Goal: Information Seeking & Learning: Learn about a topic

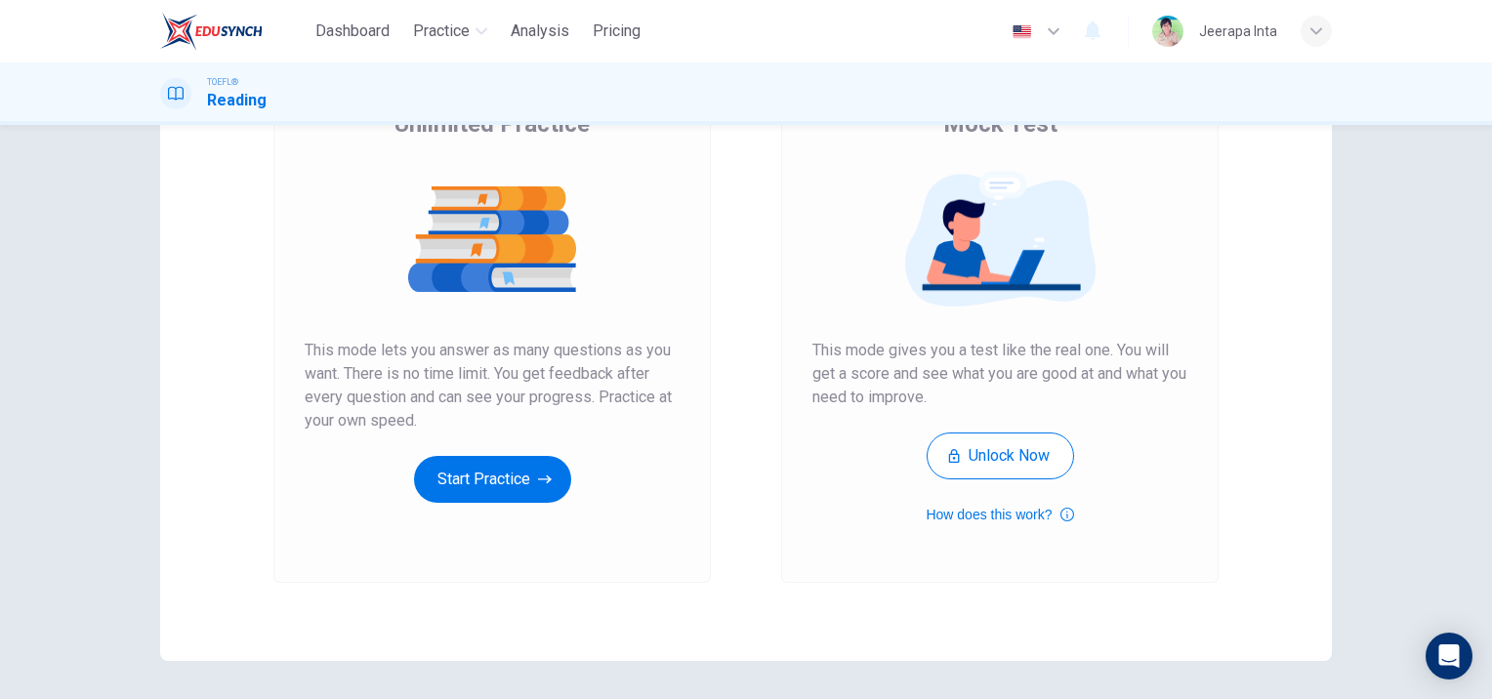
scroll to position [195, 0]
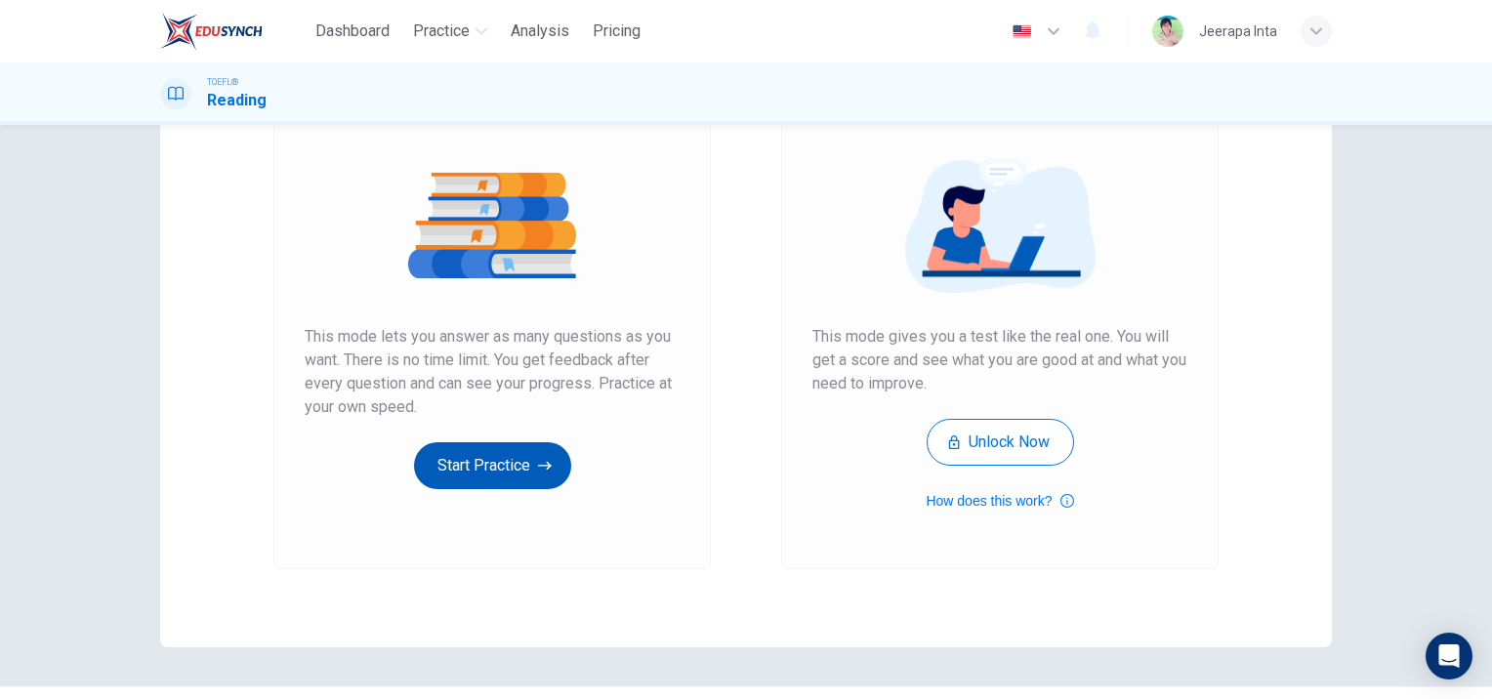
click at [505, 474] on button "Start Practice" at bounding box center [492, 465] width 157 height 47
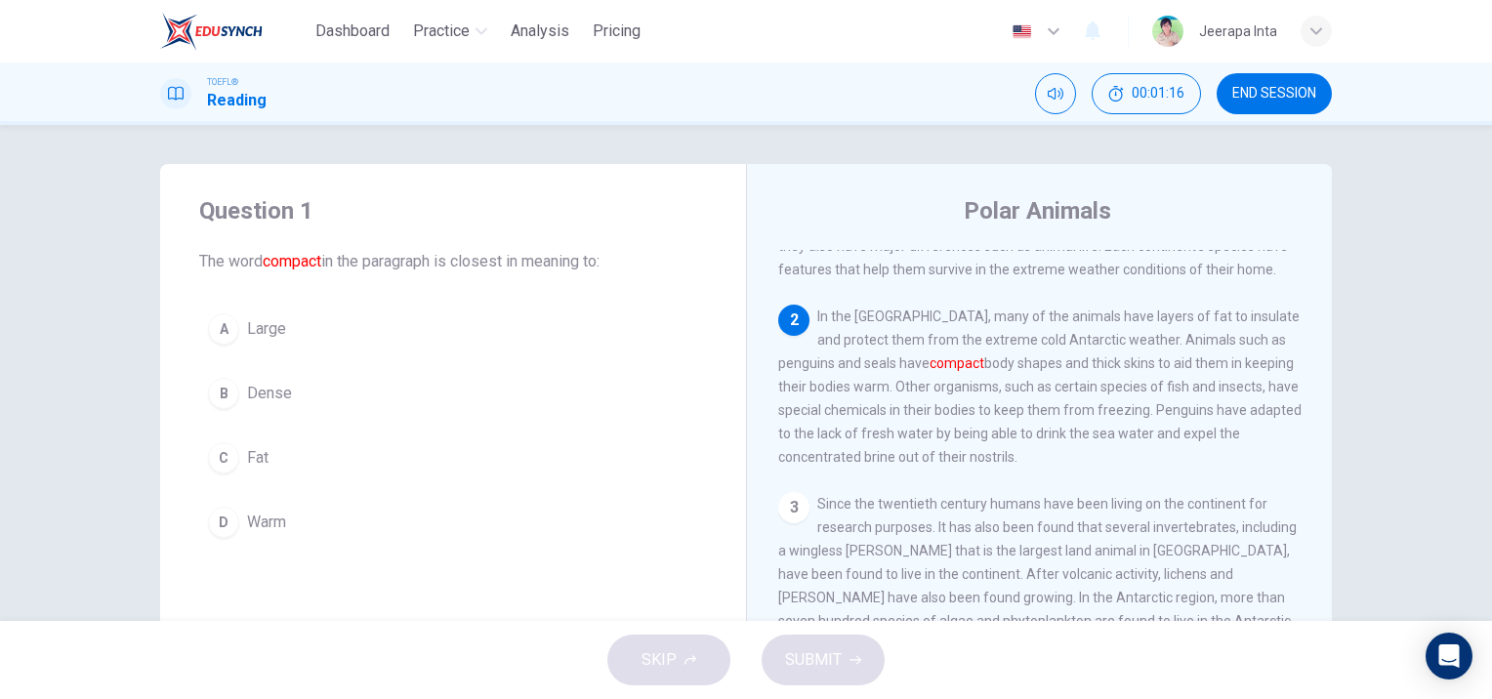
scroll to position [98, 0]
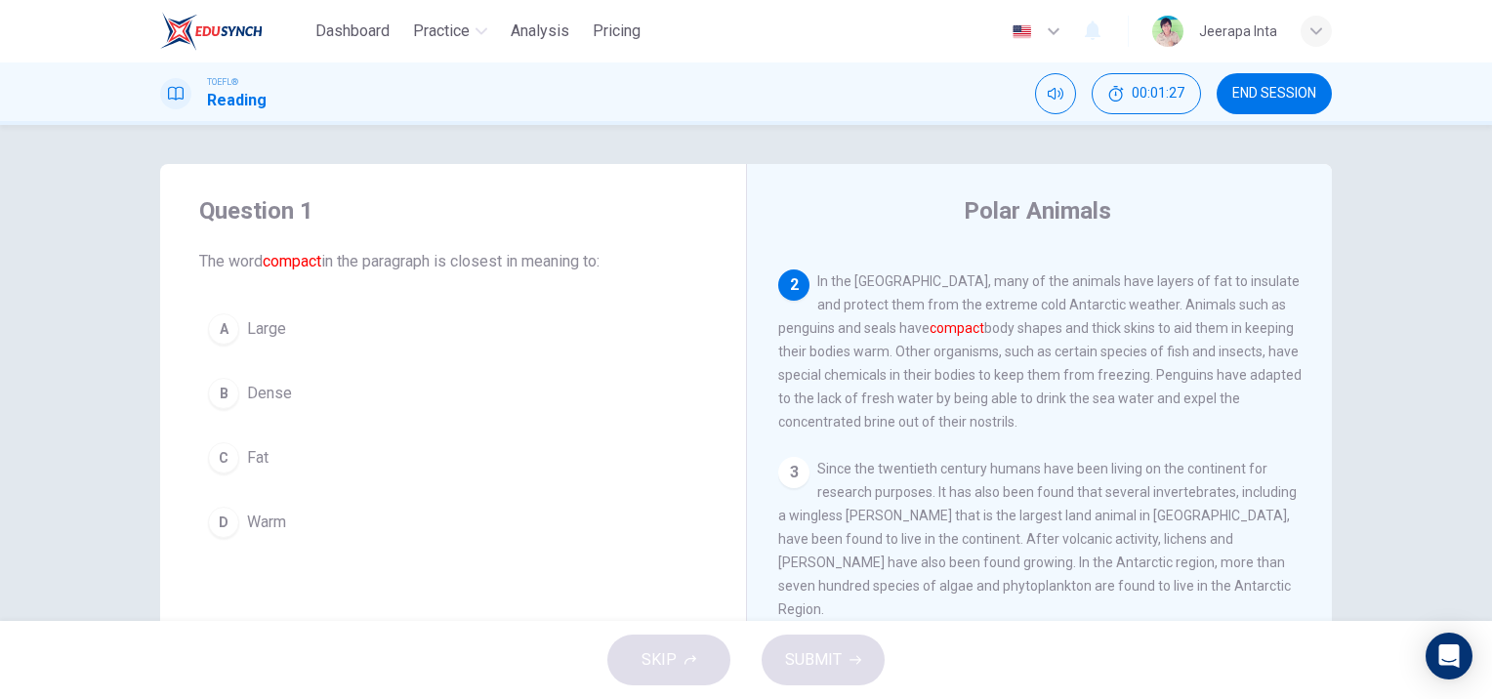
click at [219, 457] on div "C" at bounding box center [223, 457] width 31 height 31
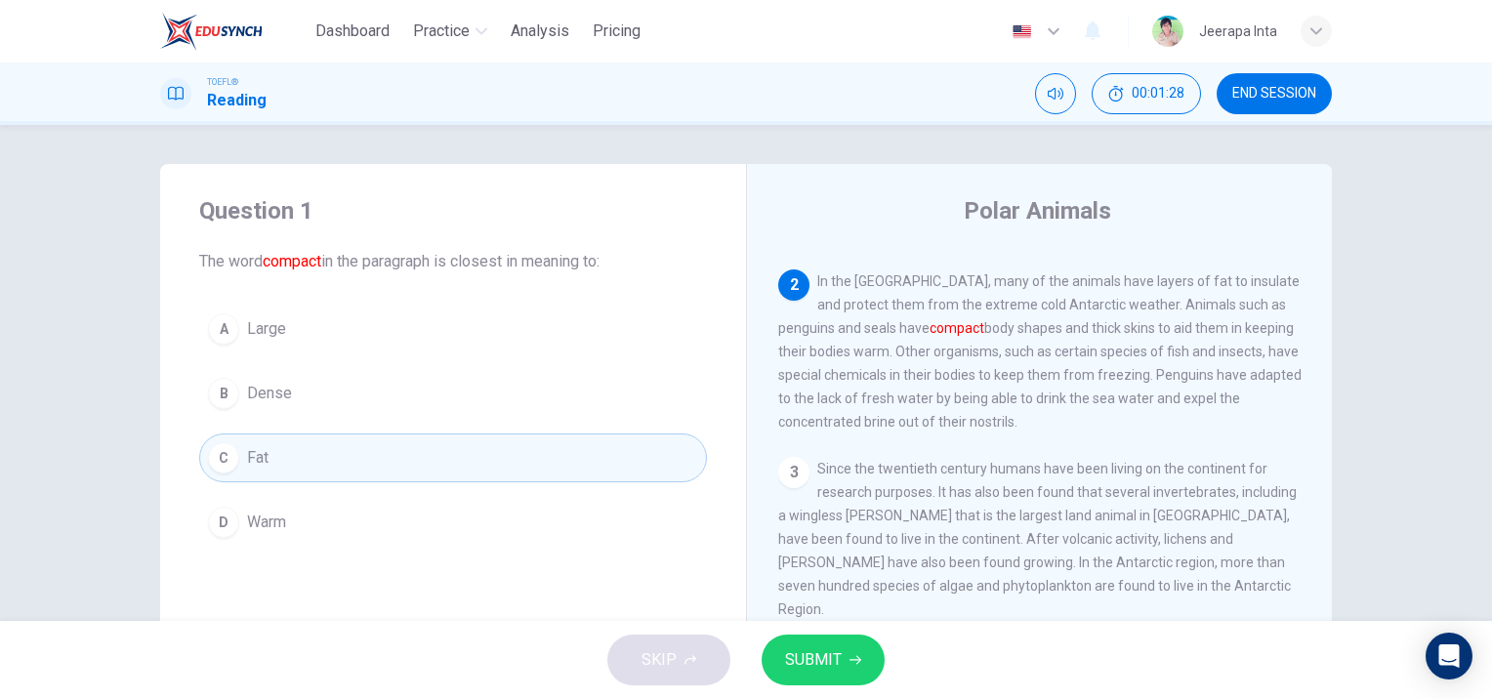
click at [830, 661] on span "SUBMIT" at bounding box center [813, 659] width 57 height 27
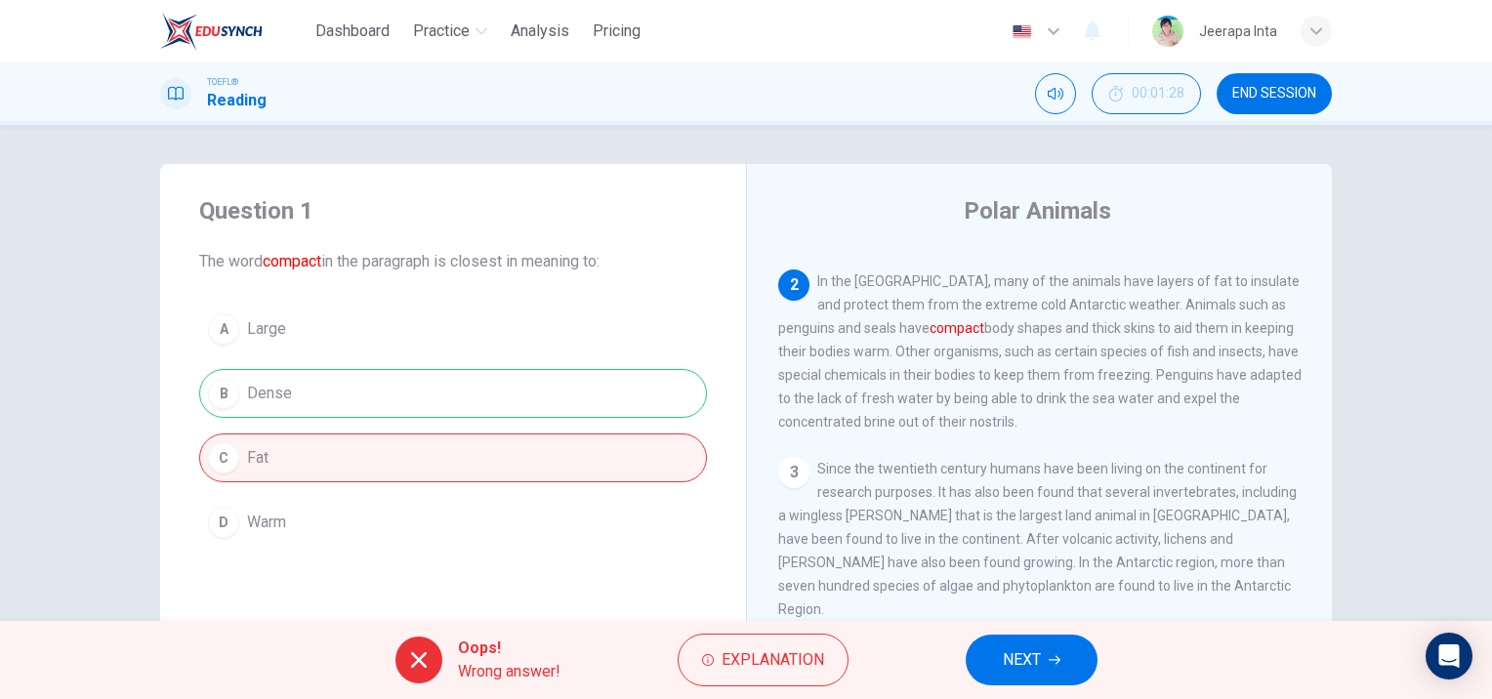
scroll to position [195, 0]
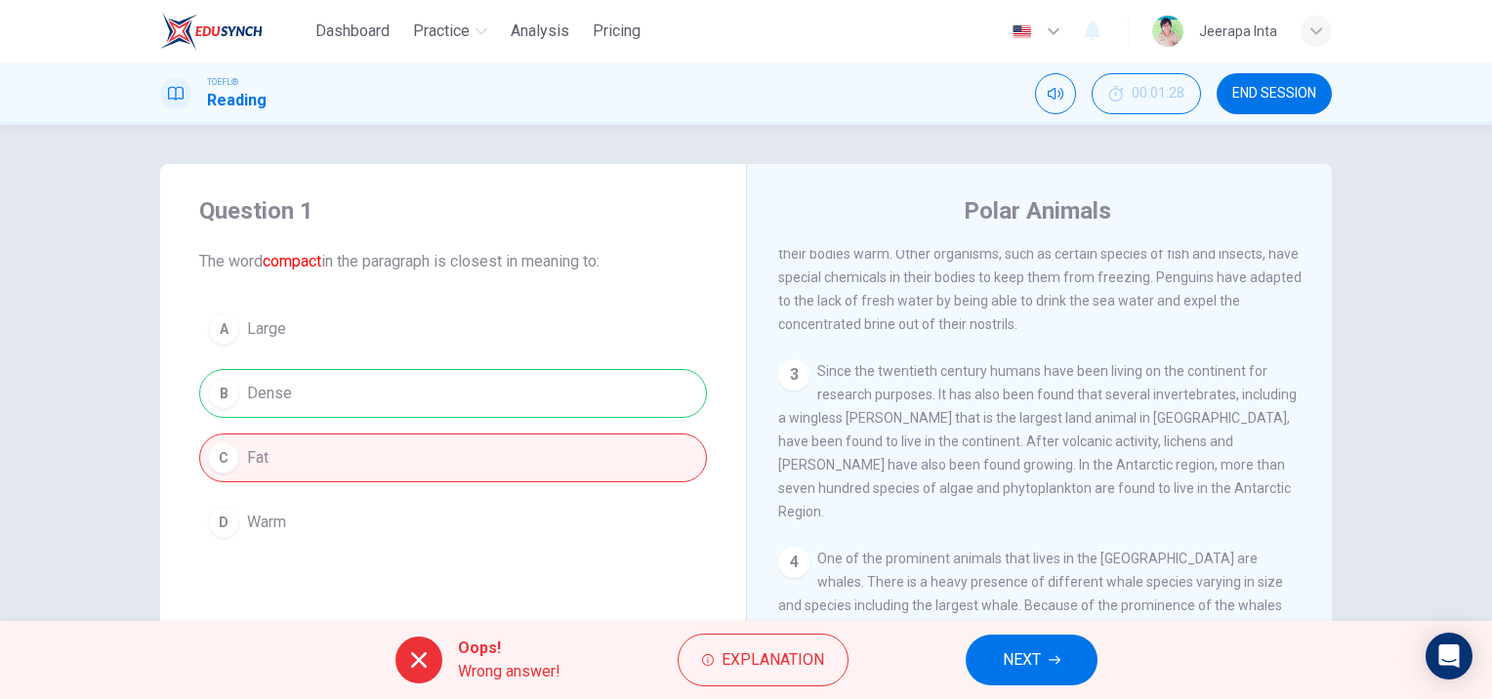
drag, startPoint x: 291, startPoint y: 392, endPoint x: 226, endPoint y: 392, distance: 64.4
click at [226, 392] on div "A Large B Dense C Fat D Warm" at bounding box center [453, 426] width 508 height 242
click at [754, 673] on span "Explanation" at bounding box center [772, 659] width 103 height 27
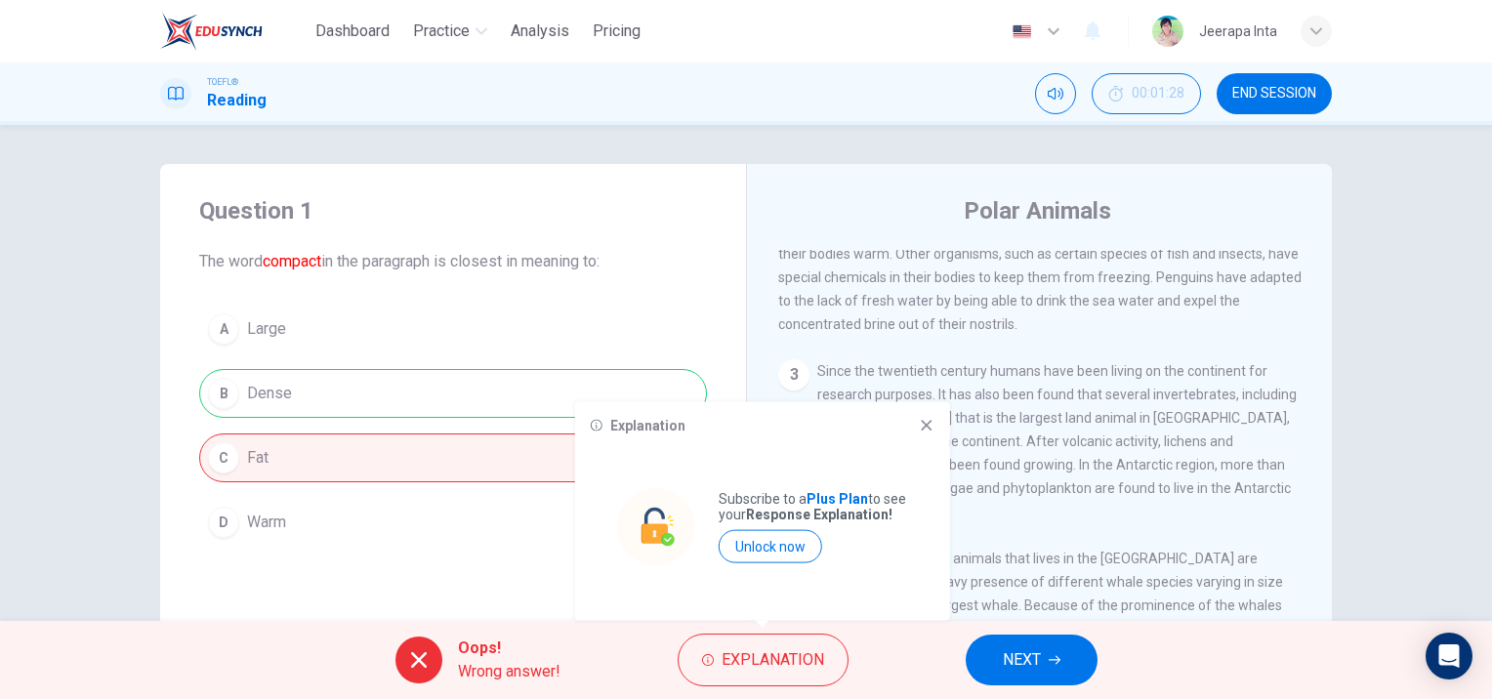
click at [930, 435] on div "Explanation Subscribe to a Plus Plan to see your Response Explanation! Unlock n…" at bounding box center [762, 511] width 375 height 219
click at [926, 430] on icon at bounding box center [927, 426] width 16 height 16
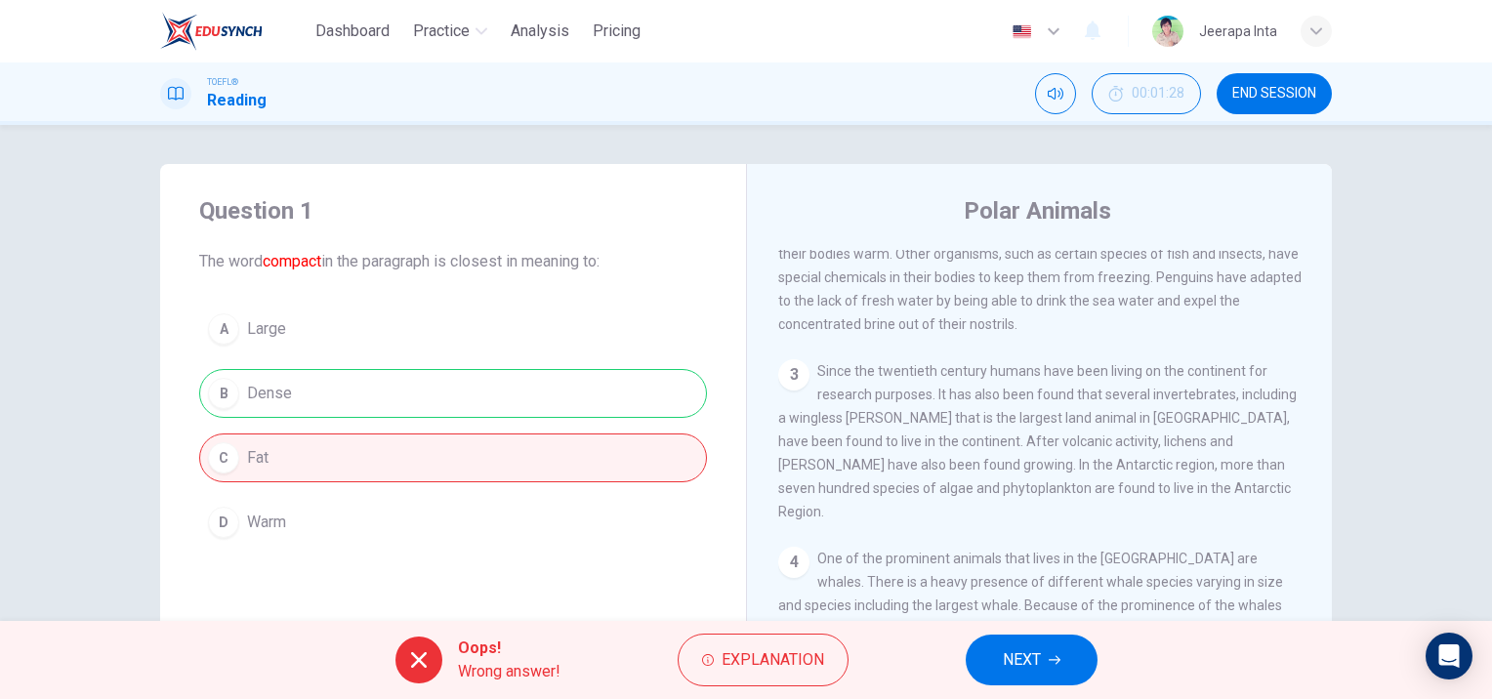
click at [1032, 654] on span "NEXT" at bounding box center [1022, 659] width 38 height 27
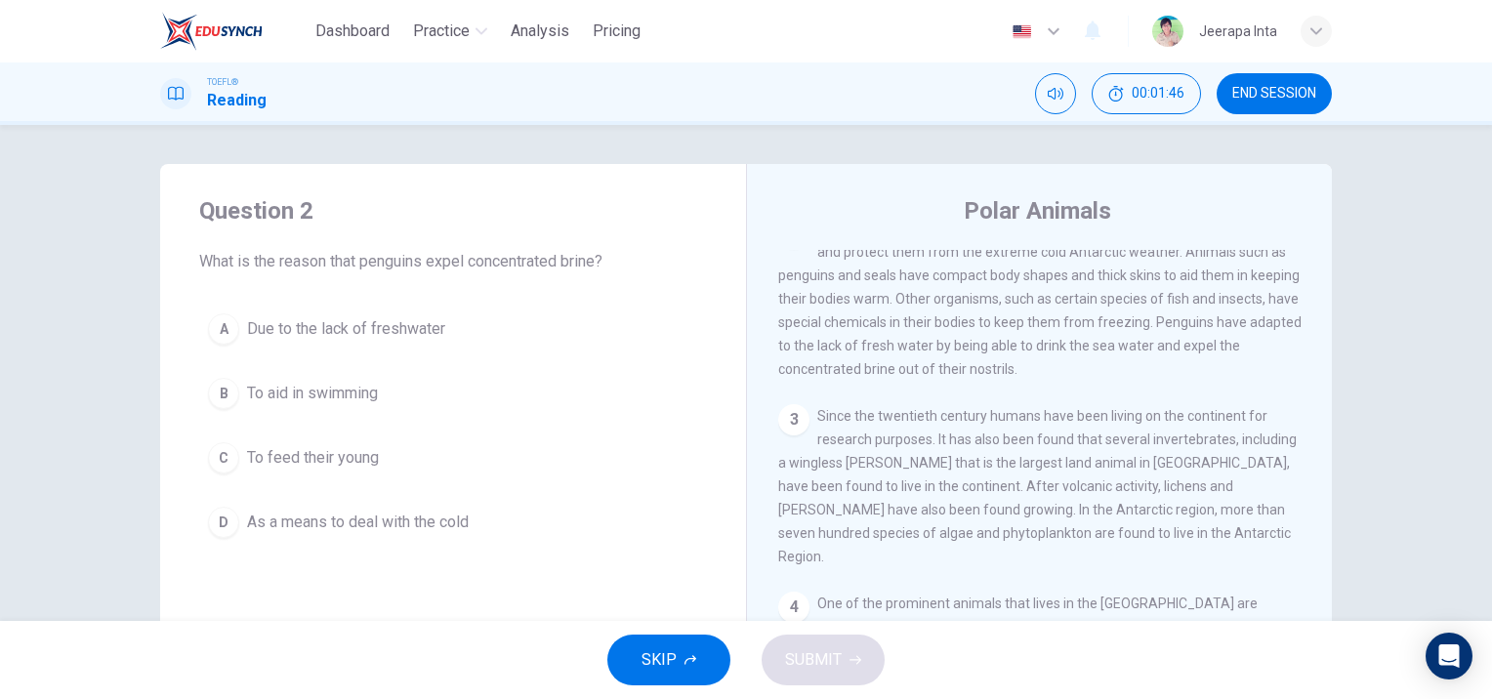
scroll to position [120, 0]
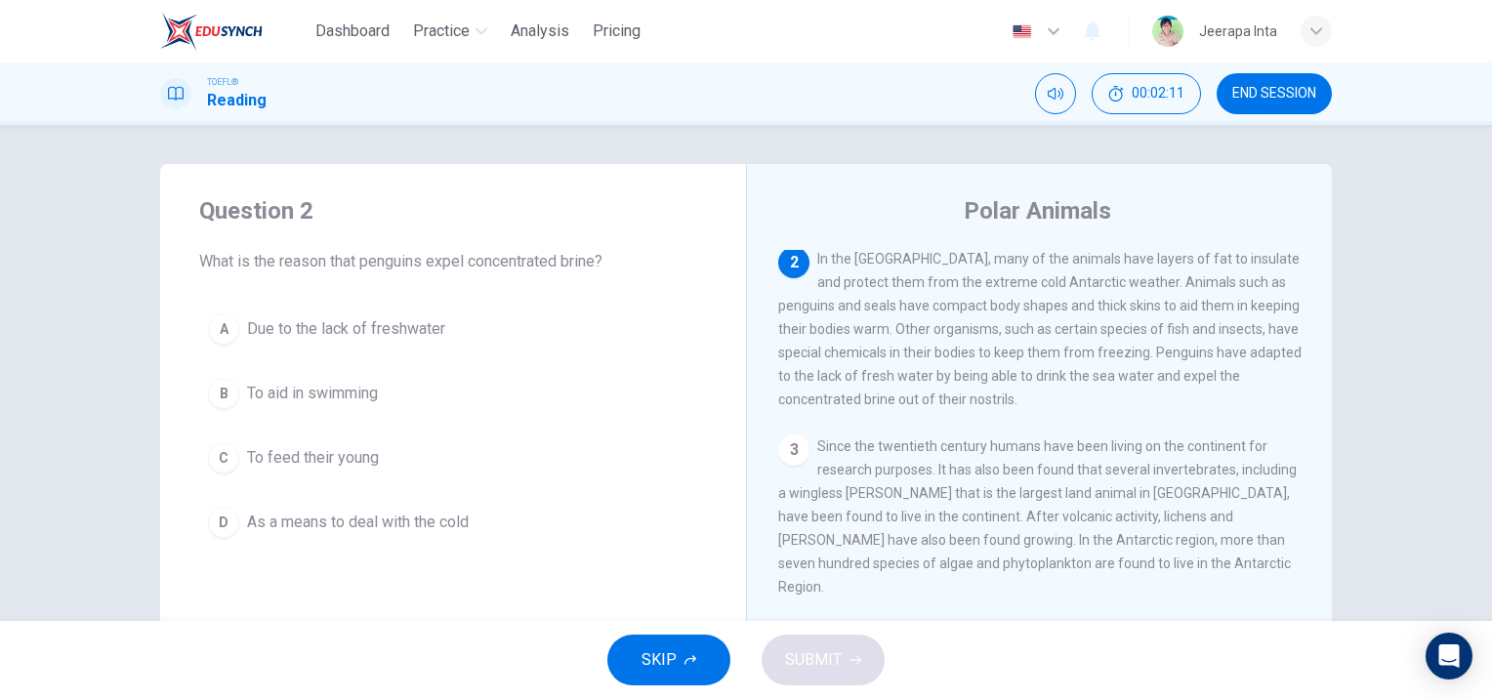
click at [352, 332] on span "Due to the lack of freshwater" at bounding box center [346, 328] width 198 height 23
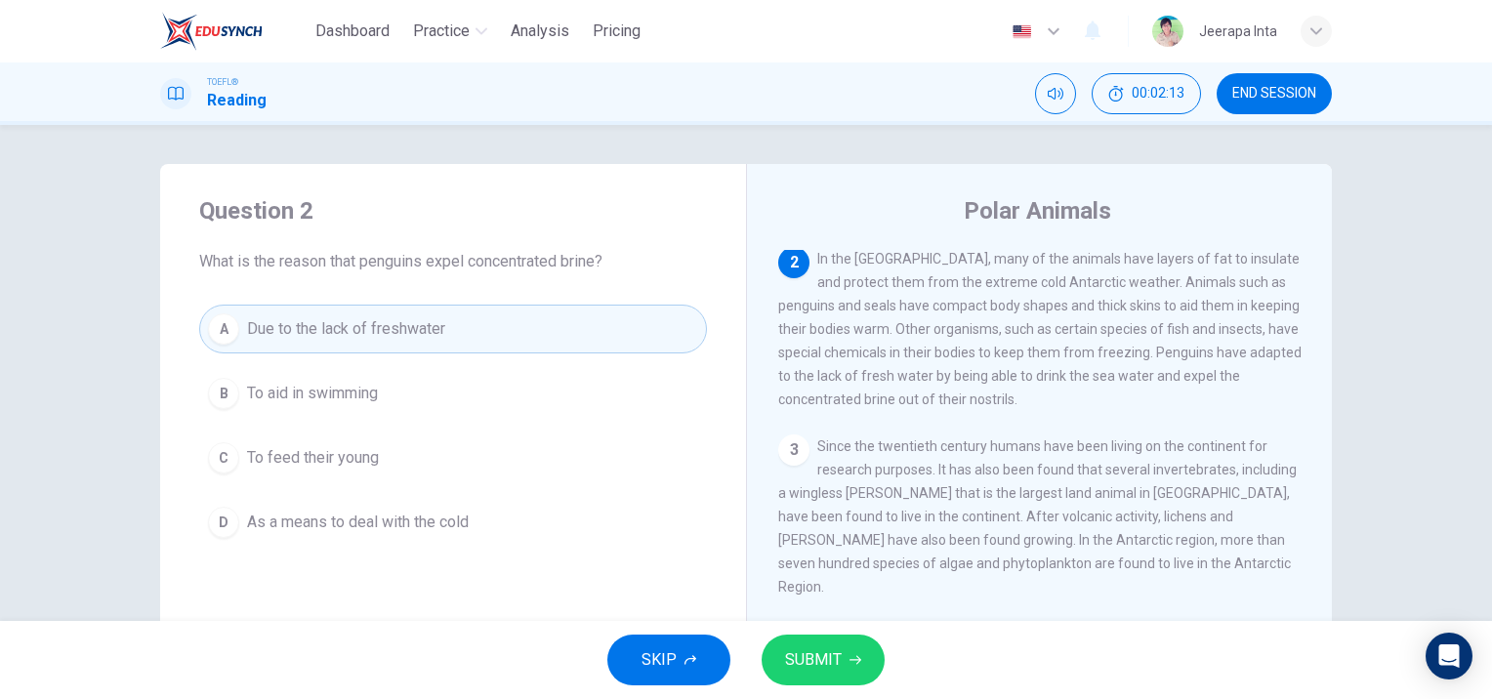
click at [791, 647] on span "SUBMIT" at bounding box center [813, 659] width 57 height 27
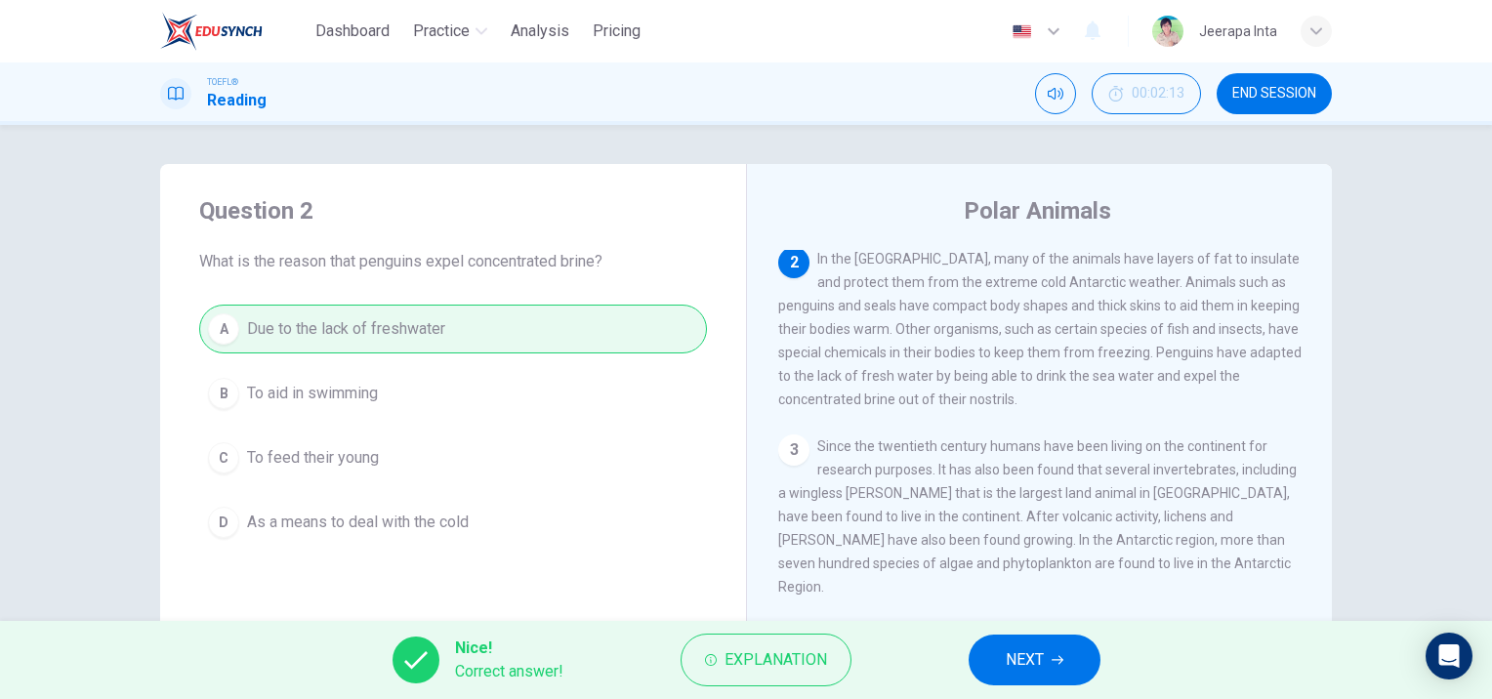
drag, startPoint x: 771, startPoint y: 380, endPoint x: 885, endPoint y: 382, distance: 113.3
click at [885, 381] on div "Polar Animals 1 There are two polar regions in the world: the Antarctic in the …" at bounding box center [1039, 503] width 586 height 679
click at [1058, 654] on icon "button" at bounding box center [1057, 660] width 12 height 12
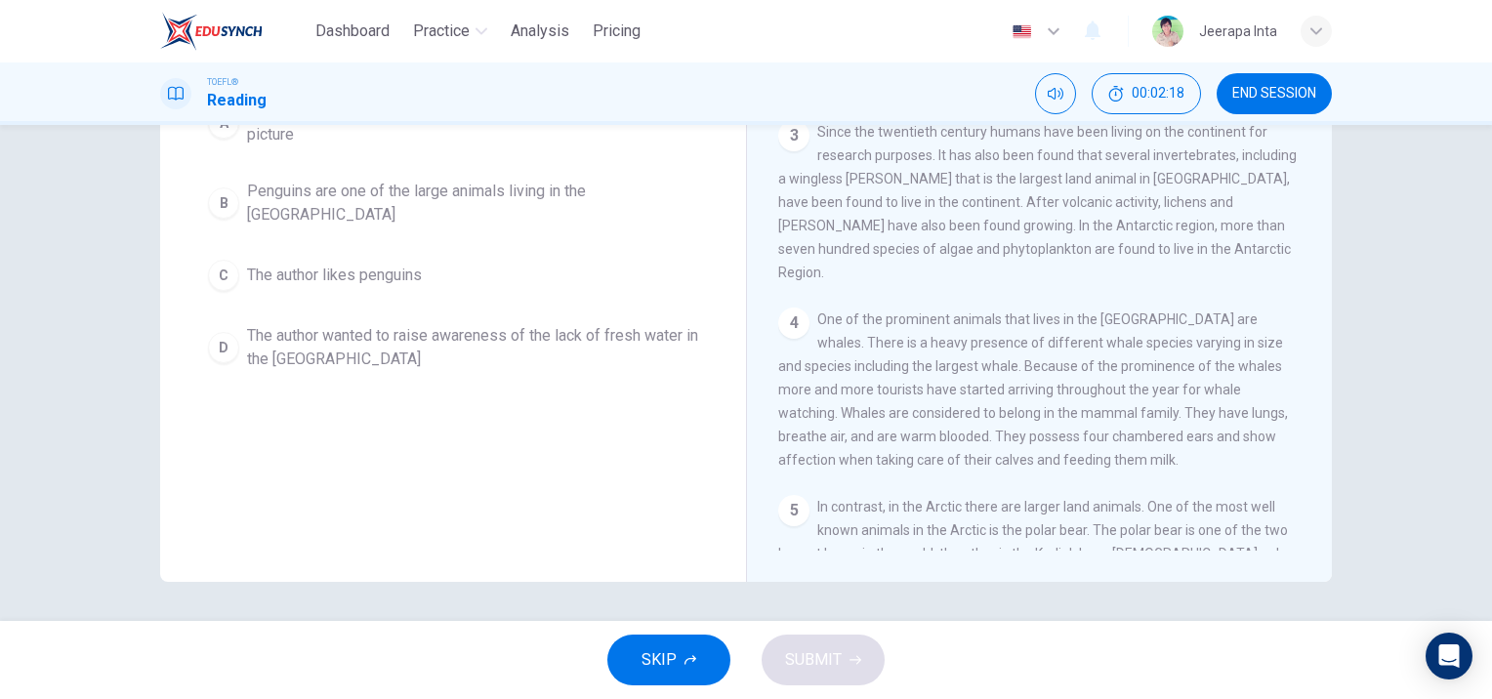
scroll to position [0, 0]
